Goal: Transaction & Acquisition: Purchase product/service

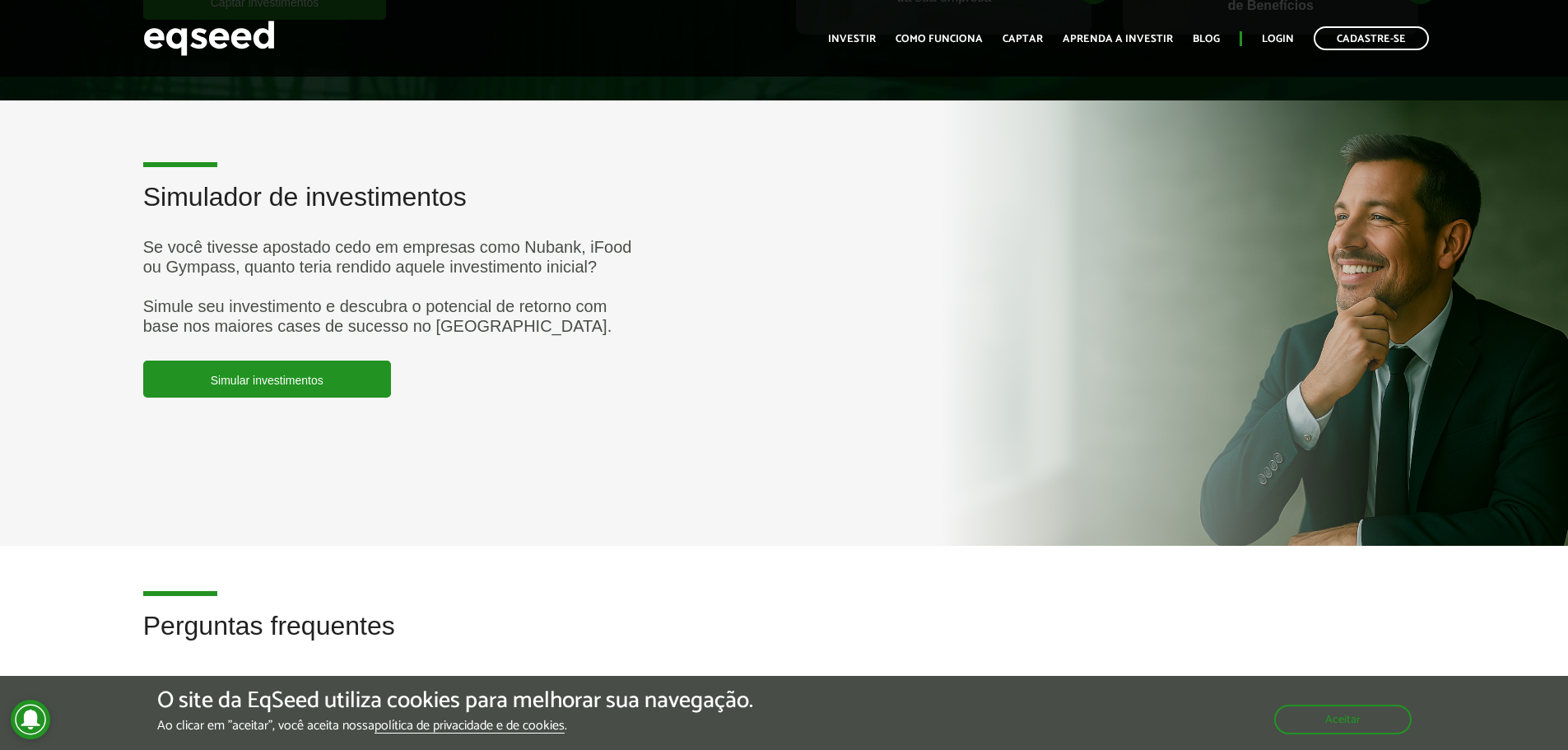
scroll to position [4344, 0]
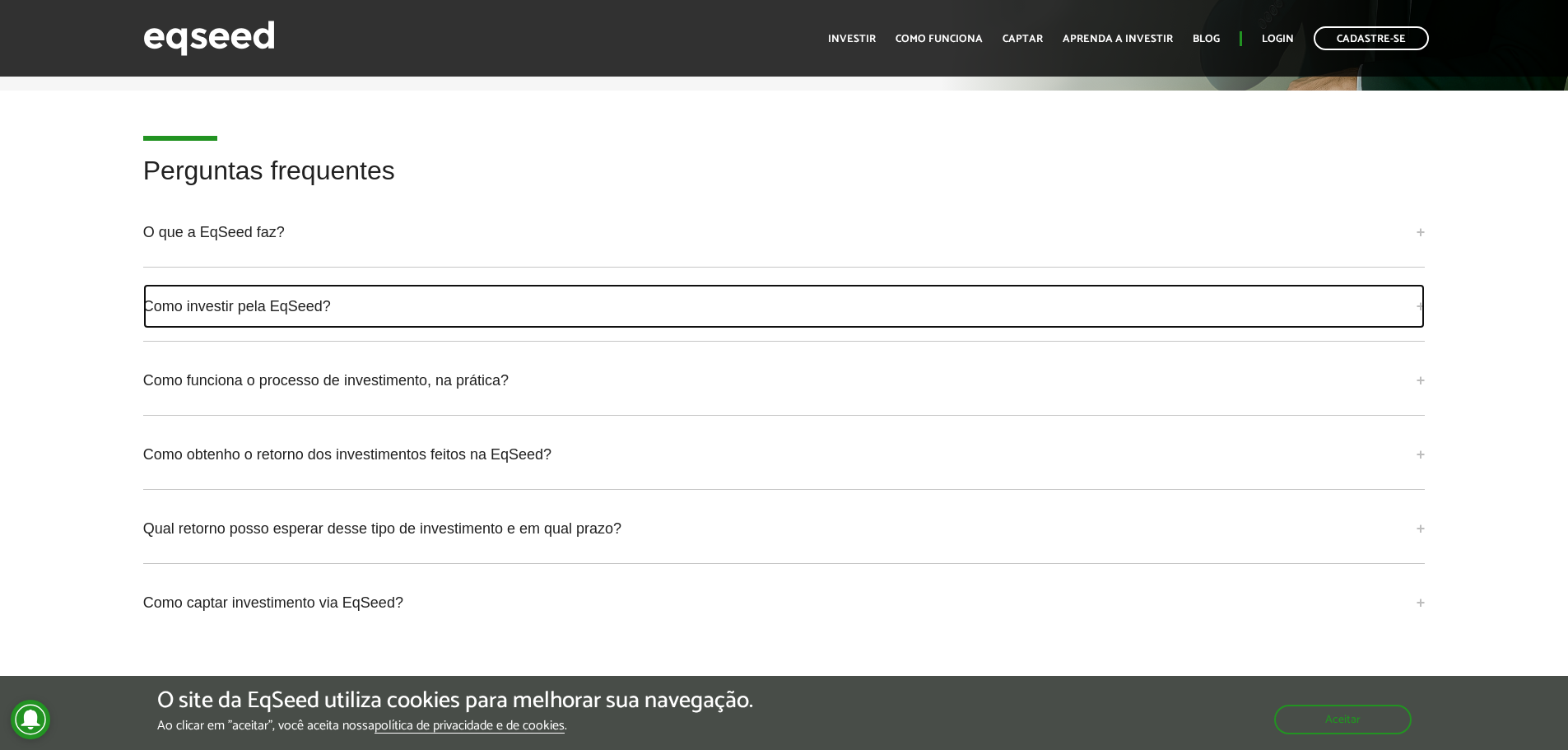
click at [384, 283] on link "Como investir pela EqSeed?" at bounding box center [785, 305] width 1283 height 44
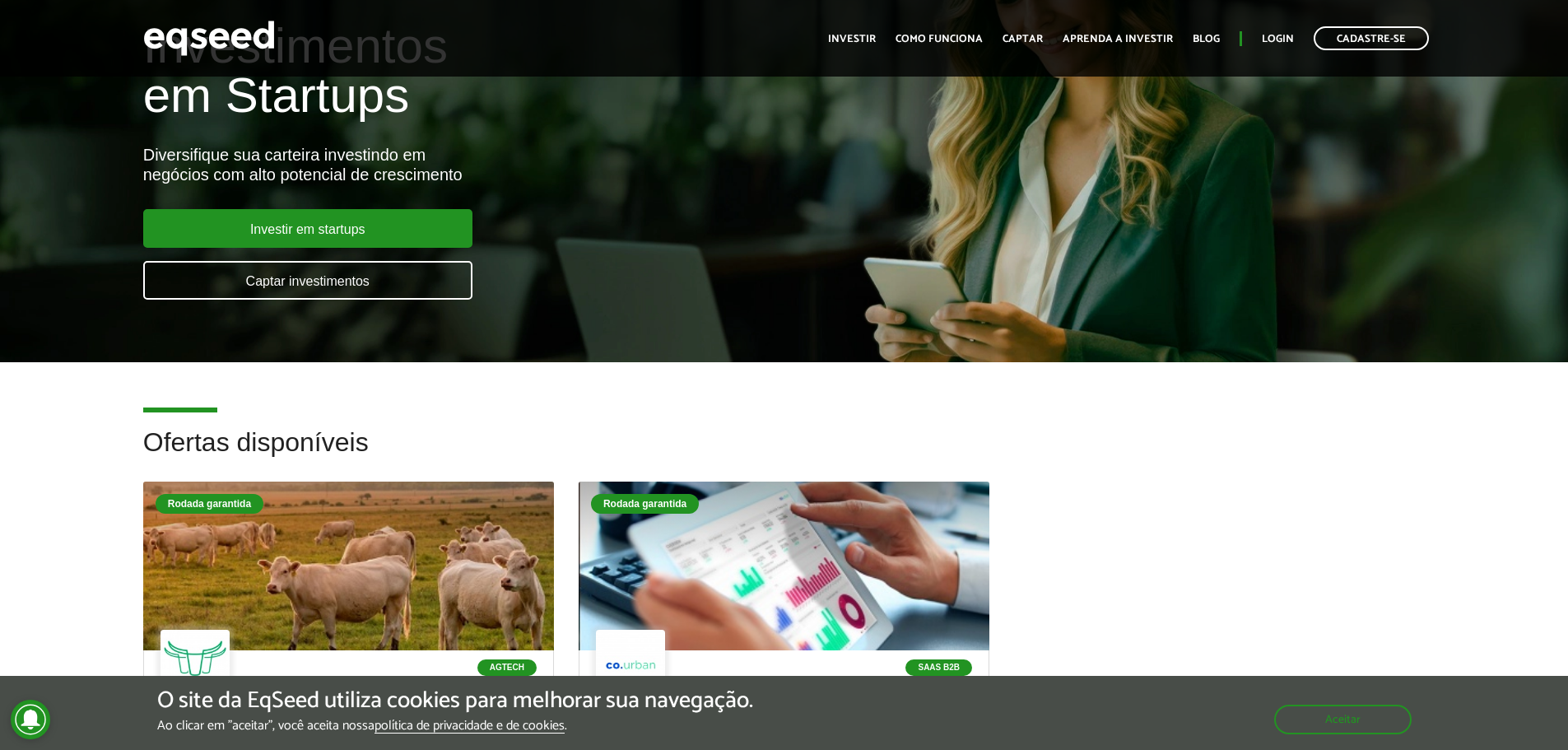
scroll to position [0, 0]
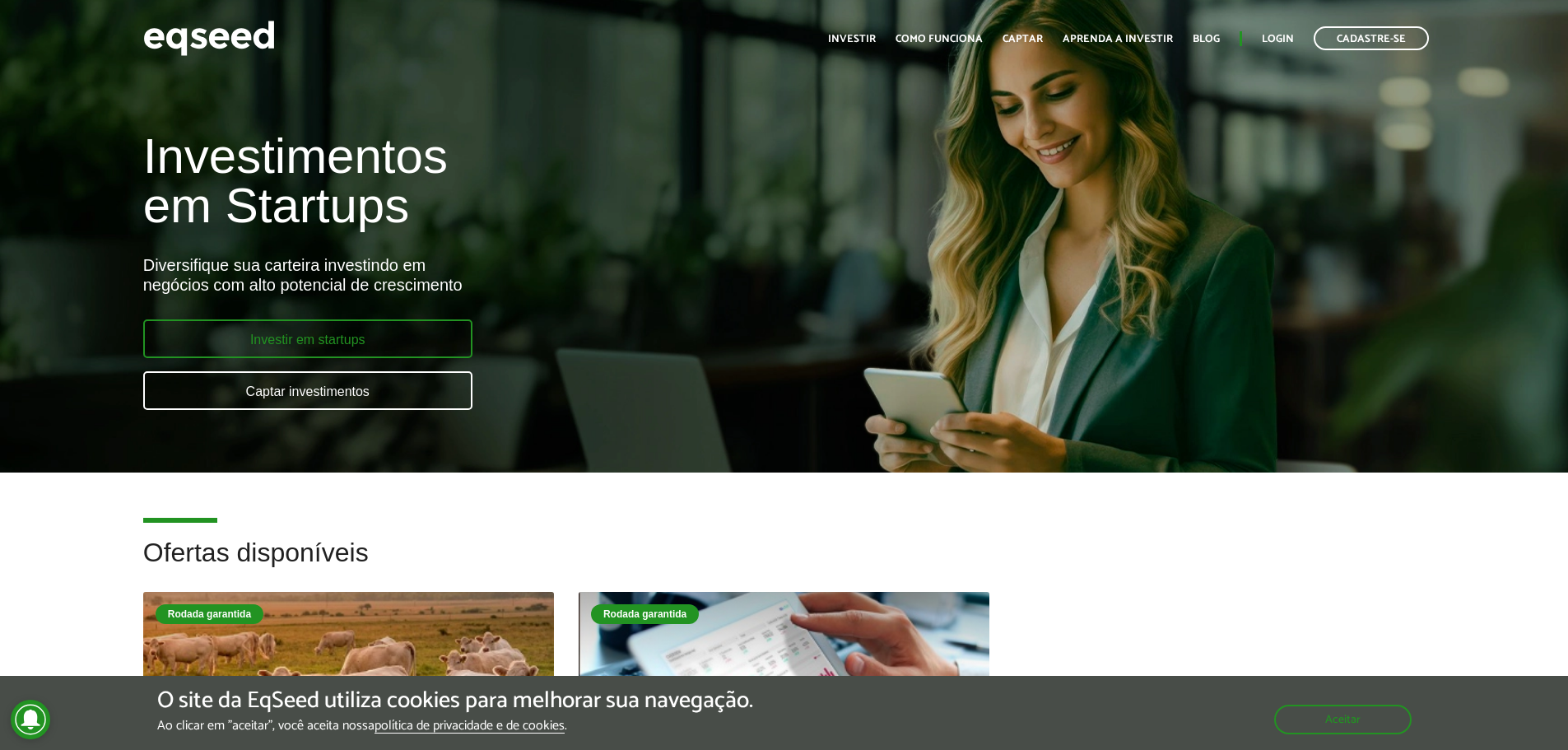
click at [361, 336] on link "Investir em startups" at bounding box center [308, 338] width 330 height 38
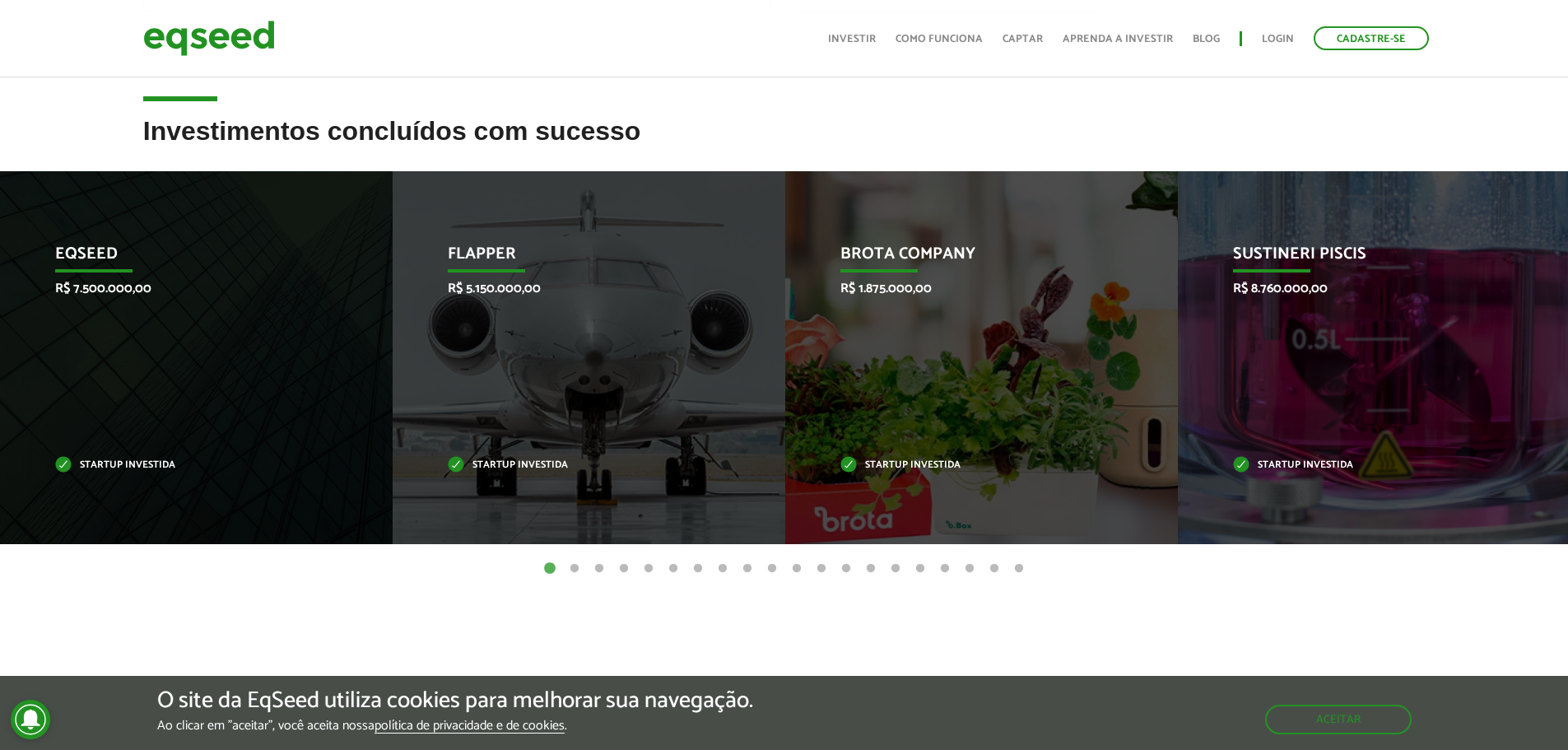
scroll to position [576, 0]
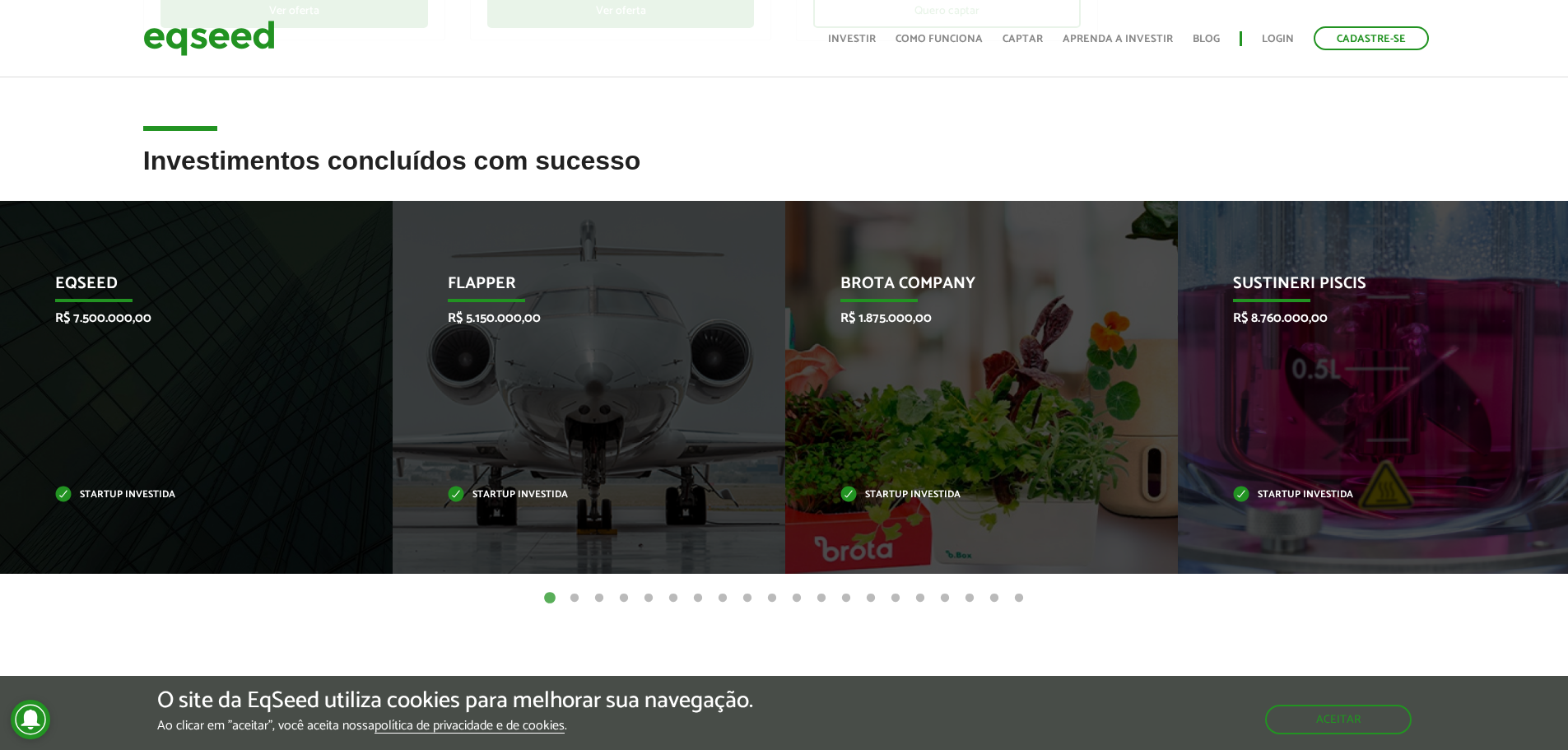
click at [575, 598] on button "2" at bounding box center [575, 599] width 17 height 17
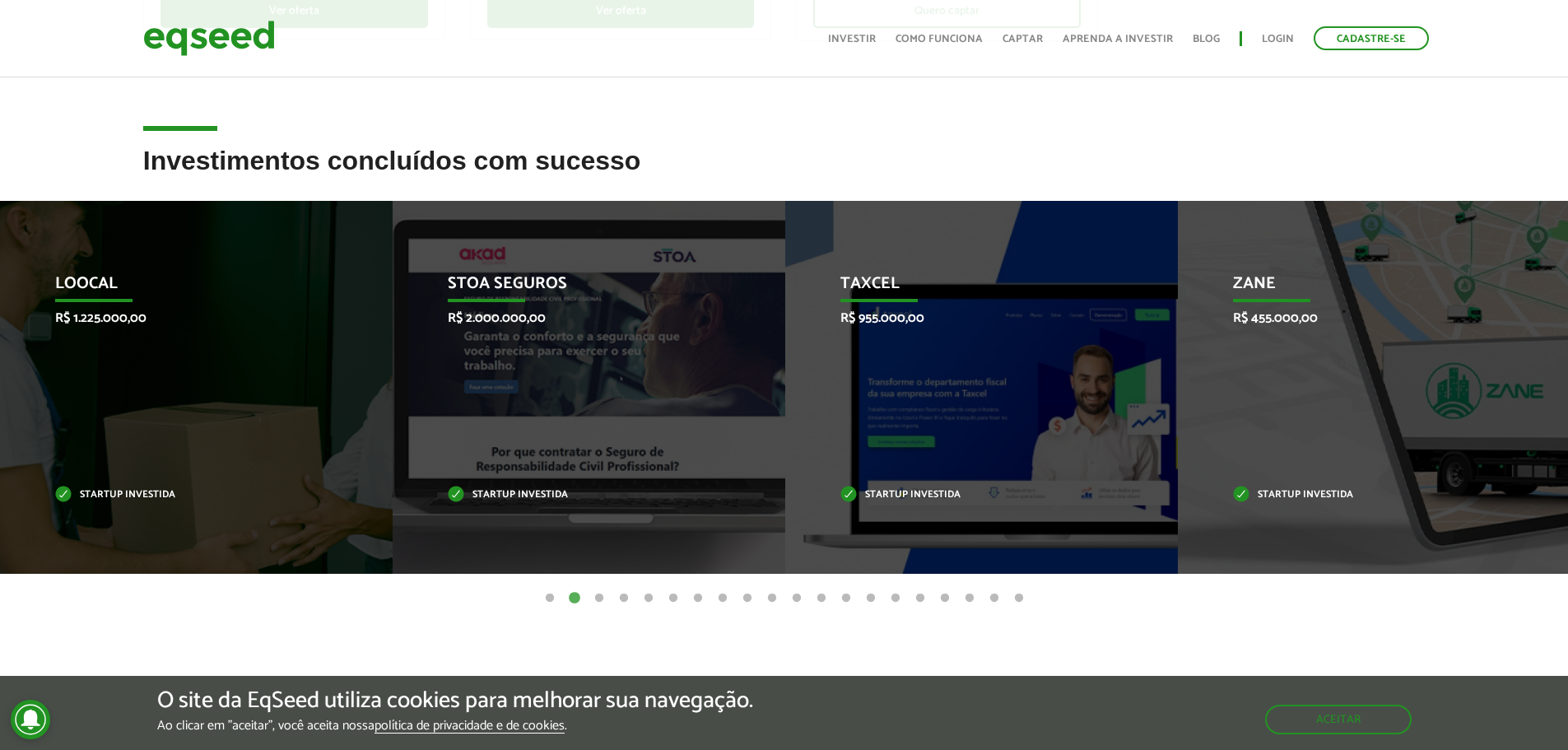
click at [596, 604] on button "3" at bounding box center [599, 599] width 17 height 17
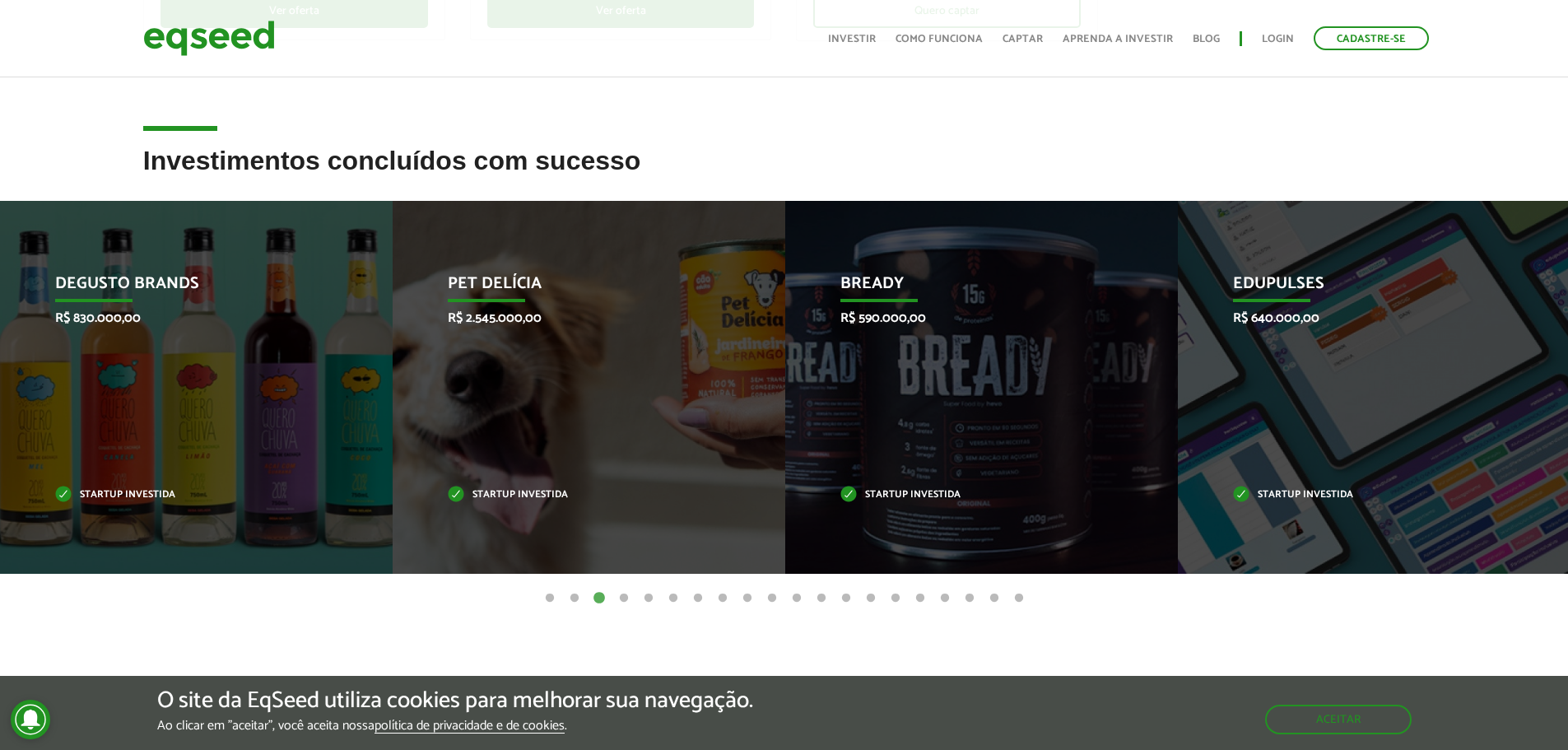
click at [625, 603] on button "4" at bounding box center [624, 599] width 17 height 17
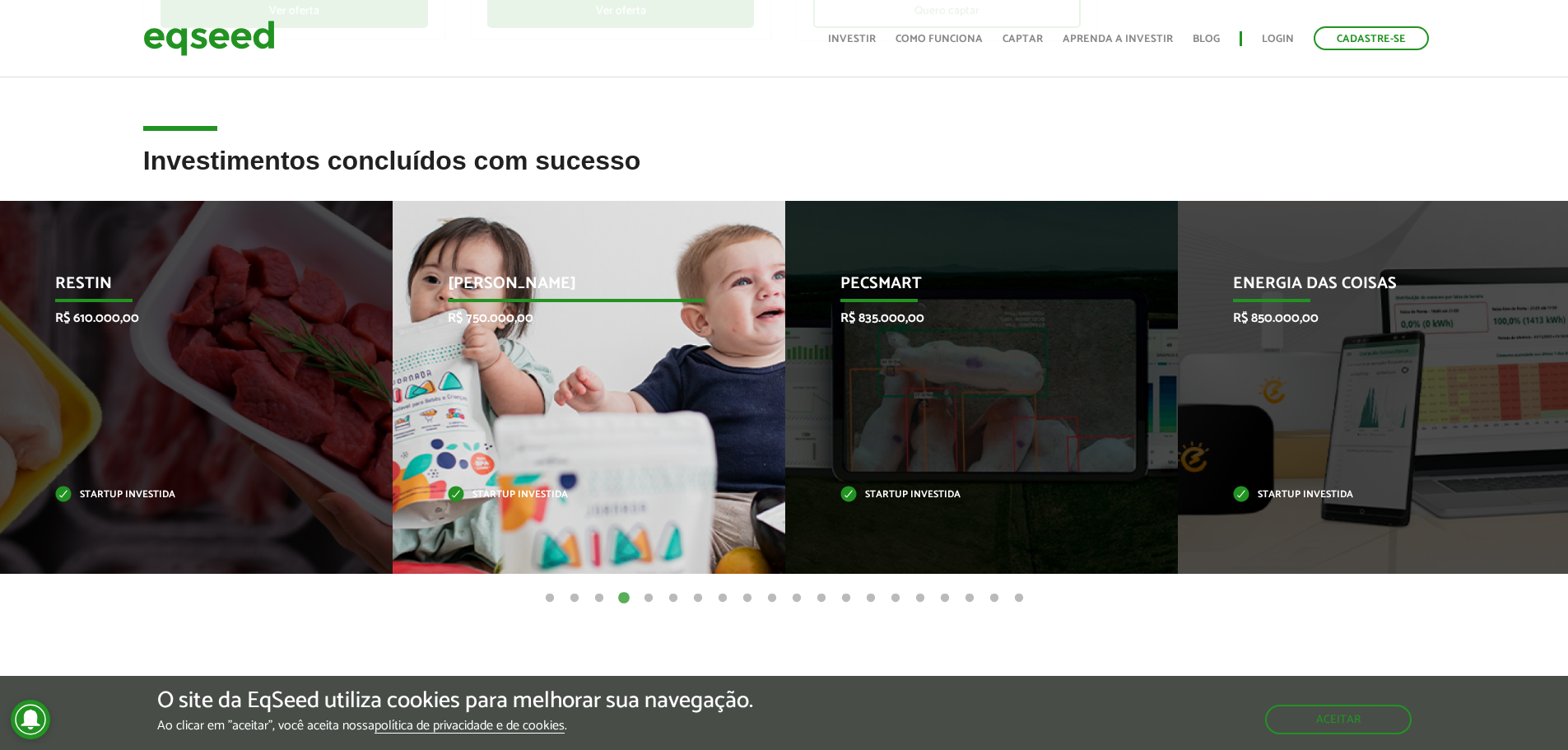
click at [511, 278] on p "Jornada Mima" at bounding box center [576, 288] width 257 height 28
click at [531, 260] on div "Jornada Mima R$ 750.000,00 Startup investida" at bounding box center [576, 387] width 368 height 373
